Goal: Obtain resource: Download file/media

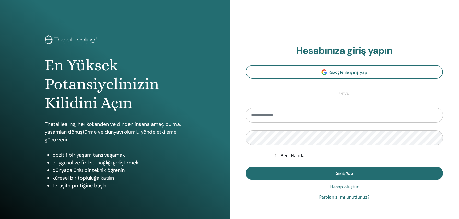
type input "**********"
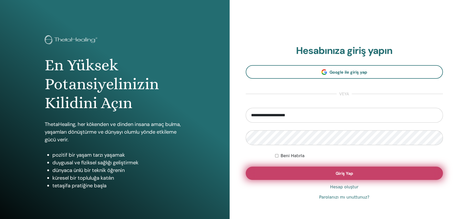
click at [347, 176] on span "Giriş Yap" at bounding box center [344, 173] width 17 height 5
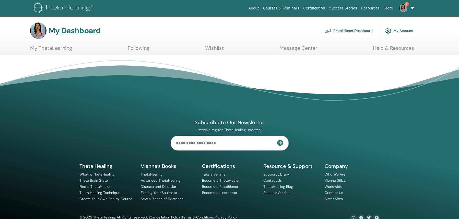
click at [214, 144] on input "text" at bounding box center [224, 143] width 106 height 14
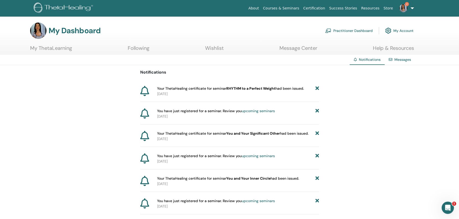
click at [144, 92] on icon at bounding box center [144, 91] width 9 height 10
click at [323, 8] on link "Certification" at bounding box center [314, 8] width 26 height 9
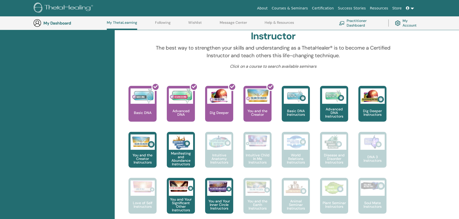
scroll to position [167, 0]
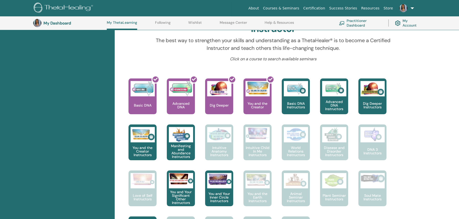
click at [413, 8] on link at bounding box center [405, 8] width 21 height 16
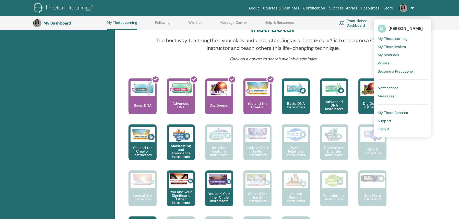
click at [388, 54] on span "My Seminars" at bounding box center [388, 55] width 21 height 5
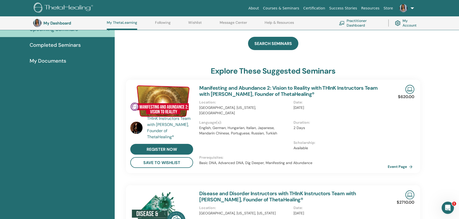
click at [45, 61] on span "My Documents" at bounding box center [48, 61] width 37 height 8
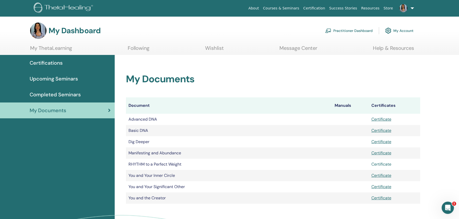
click at [382, 164] on link "Certificate" at bounding box center [382, 164] width 20 height 5
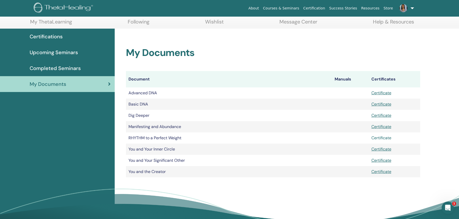
scroll to position [34, 0]
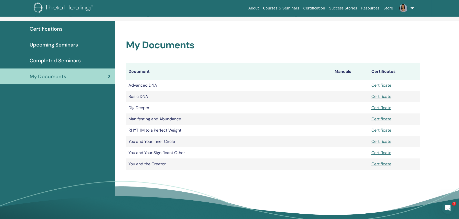
click at [65, 58] on span "Completed Seminars" at bounding box center [55, 61] width 51 height 8
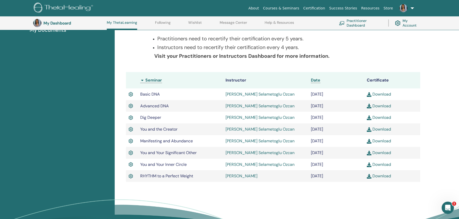
scroll to position [116, 0]
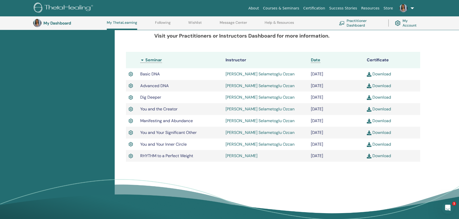
click at [379, 154] on link "Download" at bounding box center [379, 155] width 24 height 5
click at [159, 22] on link "Following" at bounding box center [163, 24] width 16 height 8
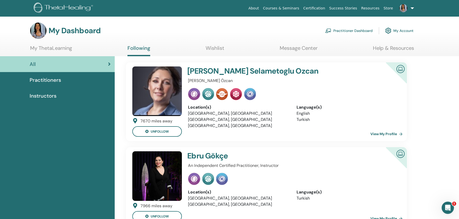
click at [289, 7] on link "Courses & Seminars" at bounding box center [281, 8] width 40 height 9
